Goal: Information Seeking & Learning: Learn about a topic

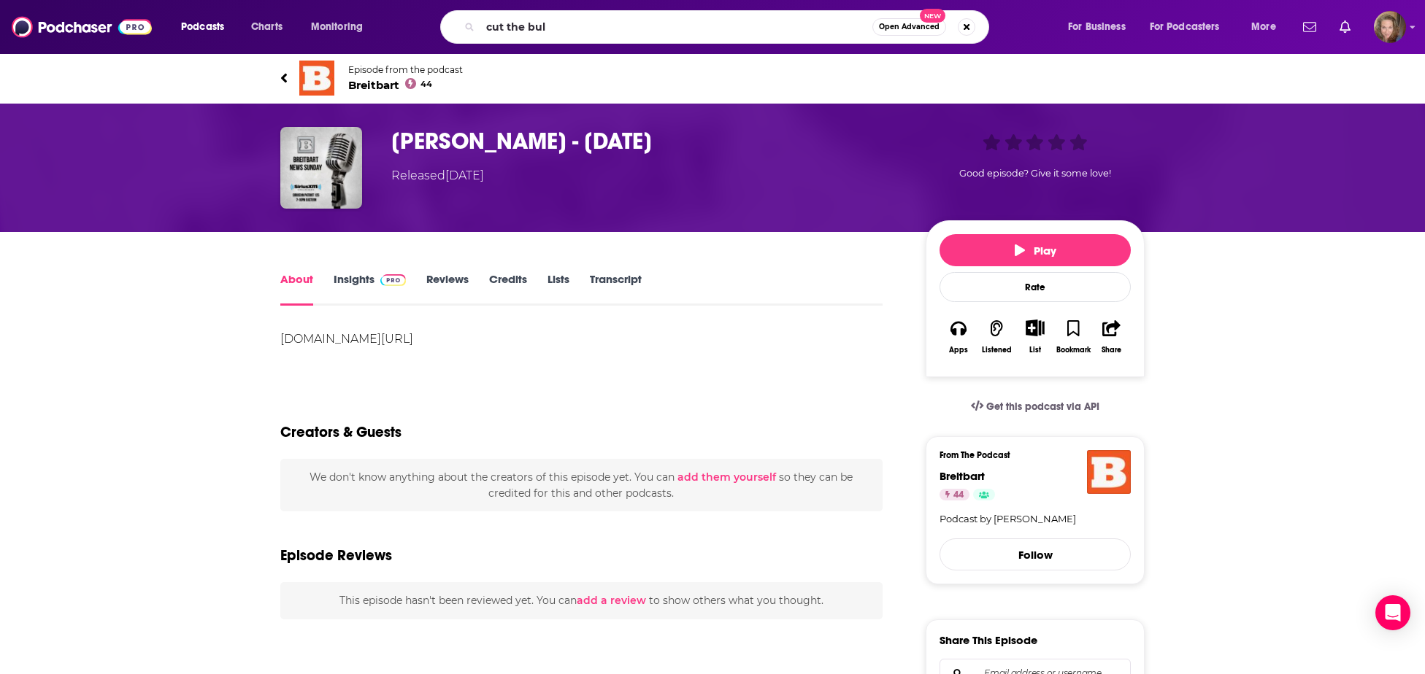
type input "cut the bull"
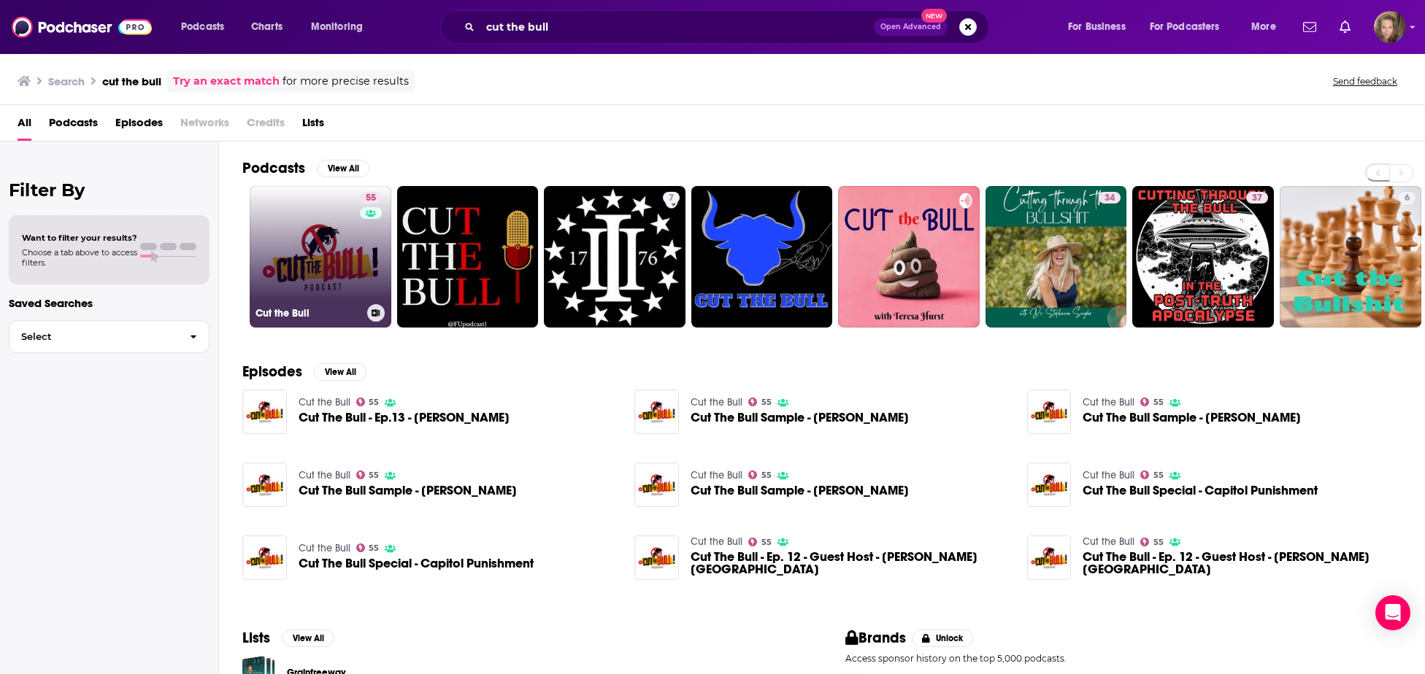
click at [325, 243] on link "55 Cut the Bull" at bounding box center [321, 257] width 142 height 142
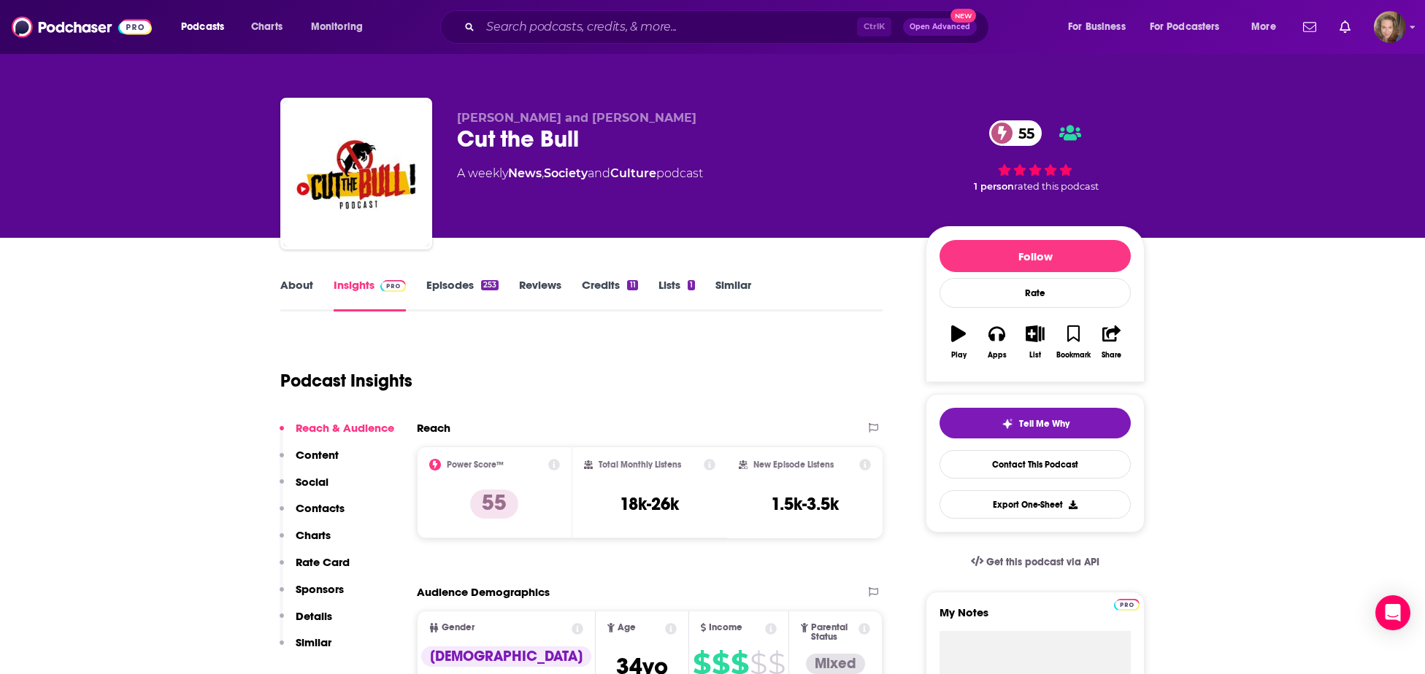
click at [459, 285] on link "Episodes 253" at bounding box center [462, 295] width 72 height 34
